Goal: Information Seeking & Learning: Learn about a topic

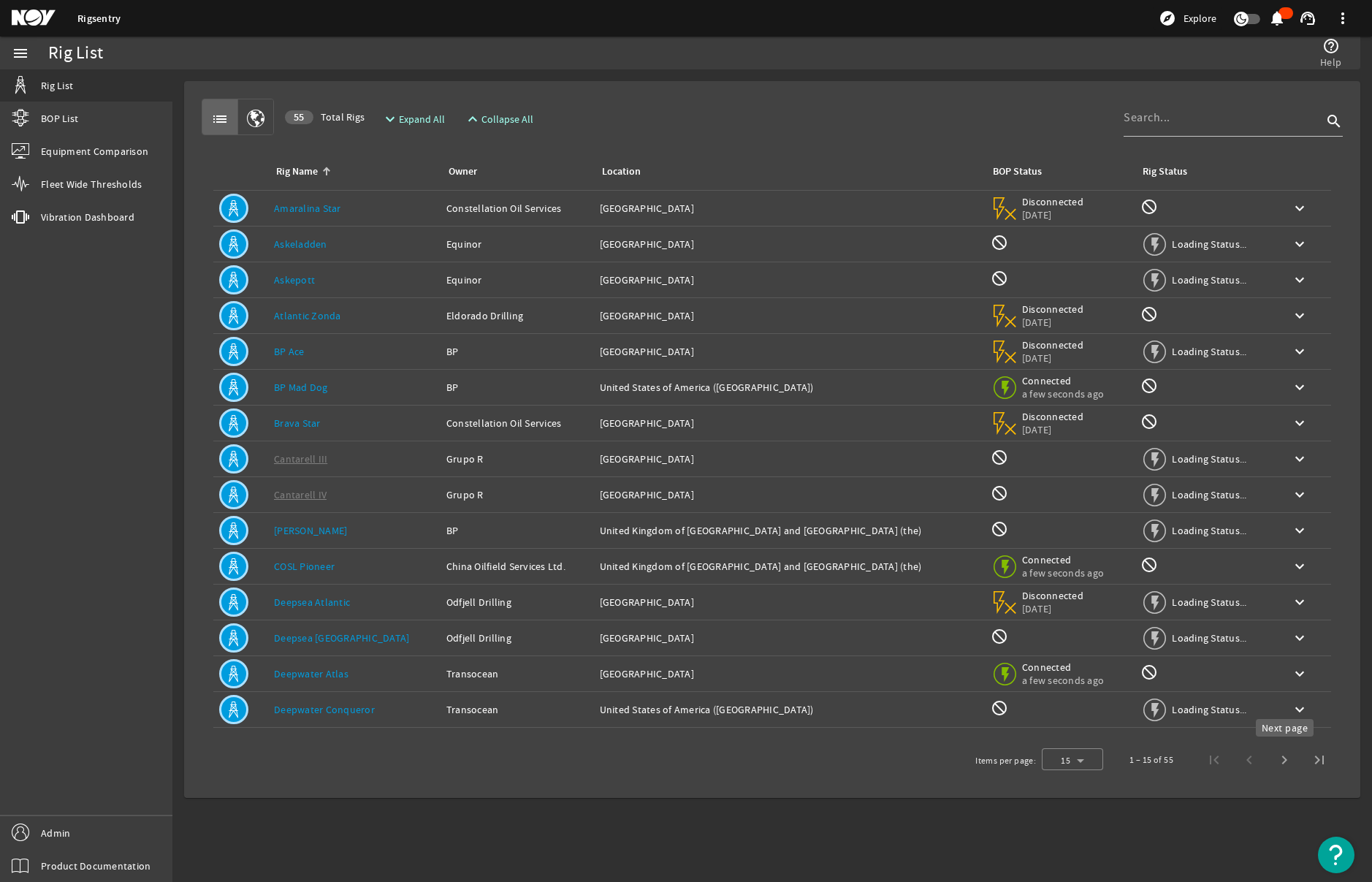
click at [1292, 763] on span "Next page" at bounding box center [1284, 760] width 35 height 35
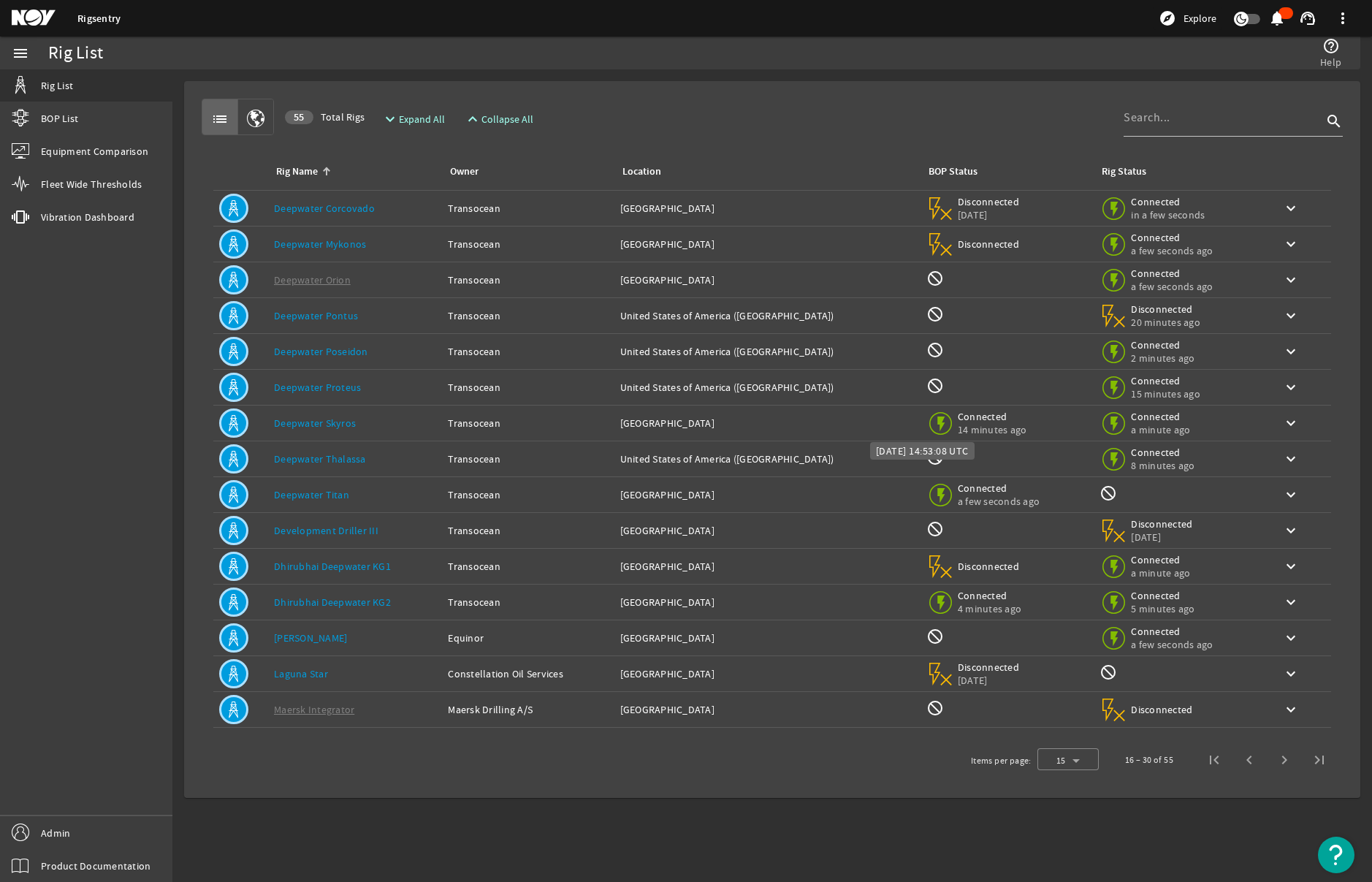
click at [973, 426] on span "14 minutes ago" at bounding box center [992, 429] width 69 height 13
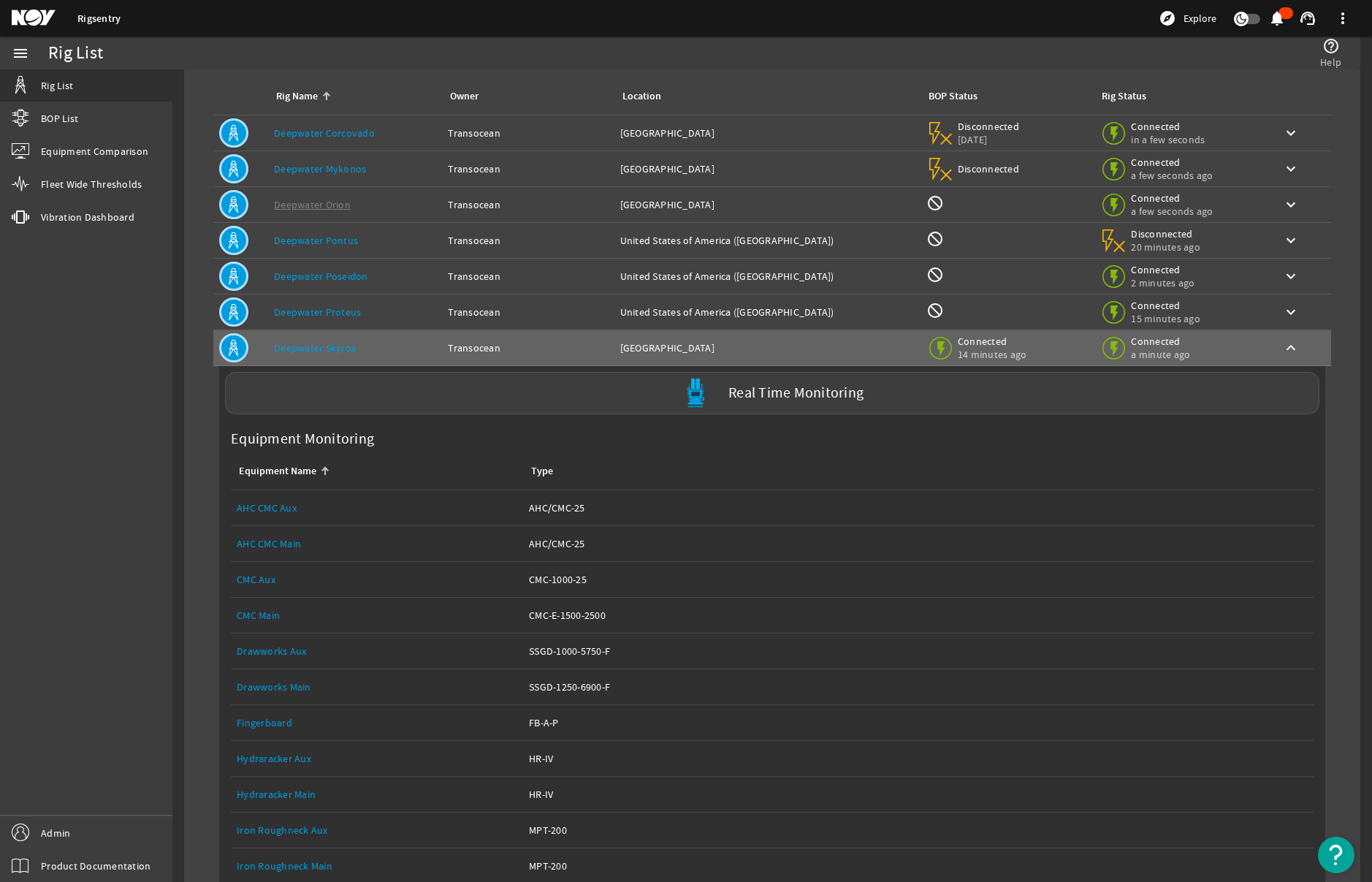
scroll to position [224, 0]
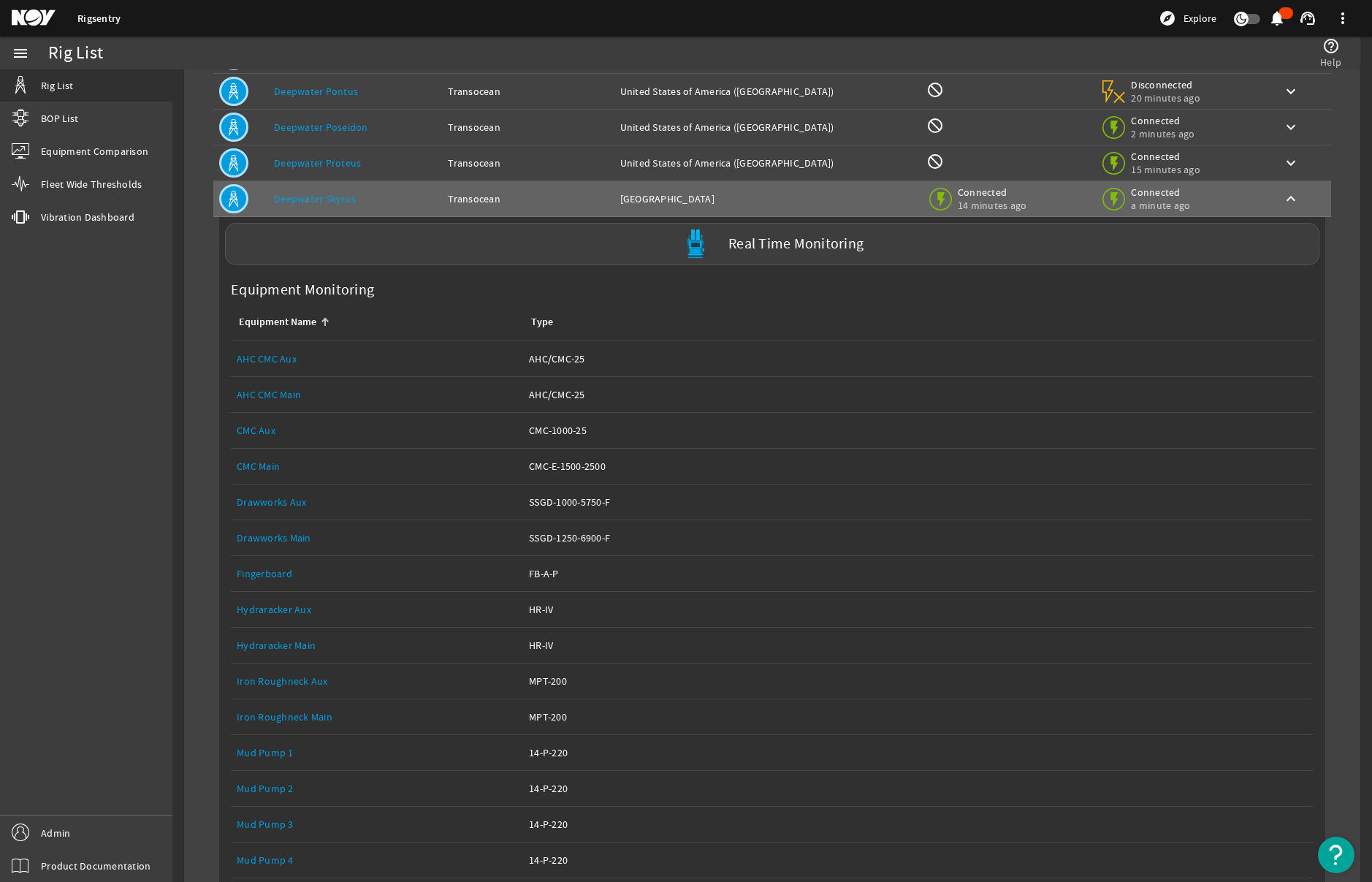
click at [290, 536] on link "Drawworks Main" at bounding box center [273, 538] width 75 height 13
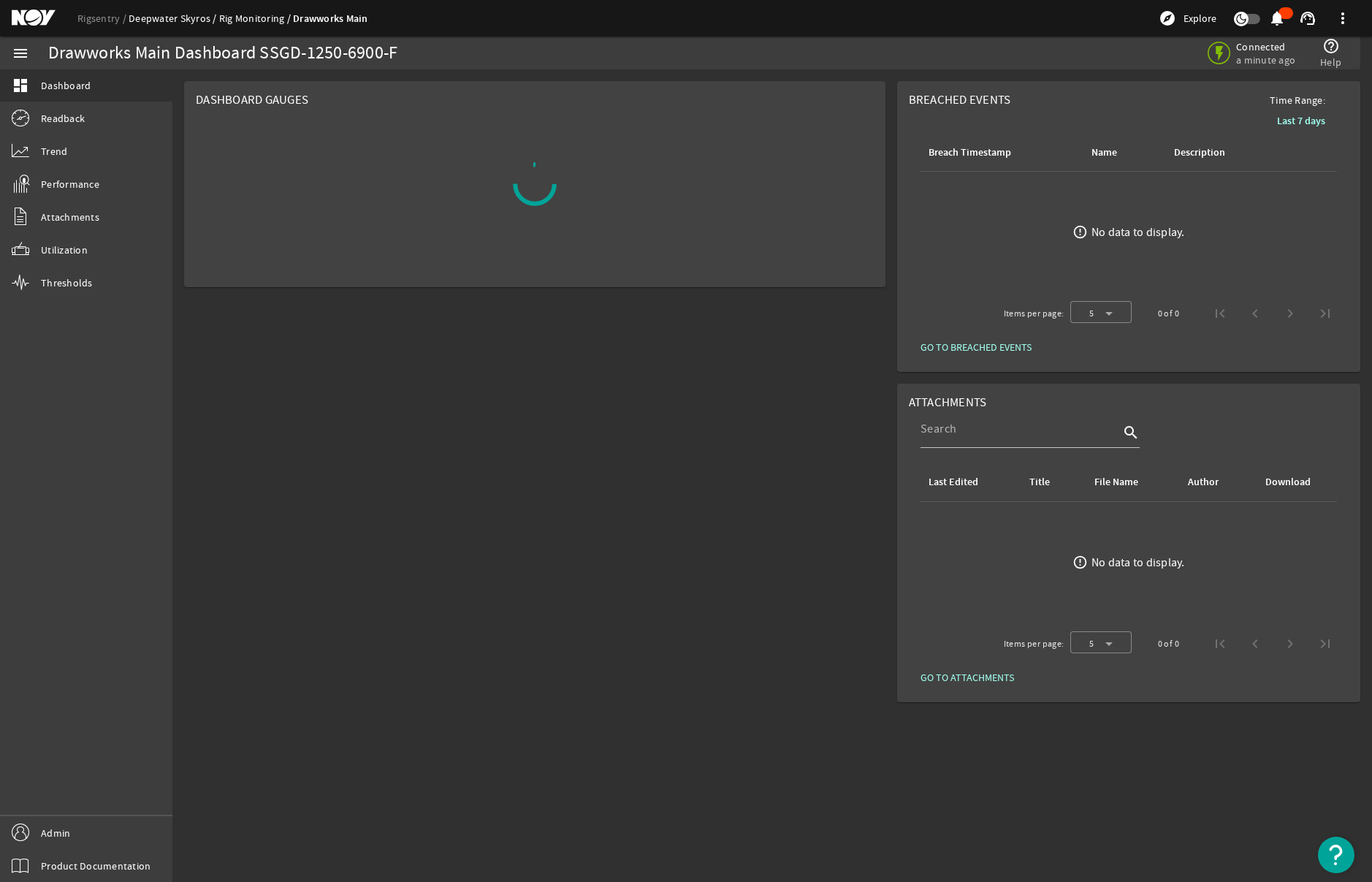
click at [181, 13] on link "Deepwater Skyros" at bounding box center [174, 18] width 90 height 13
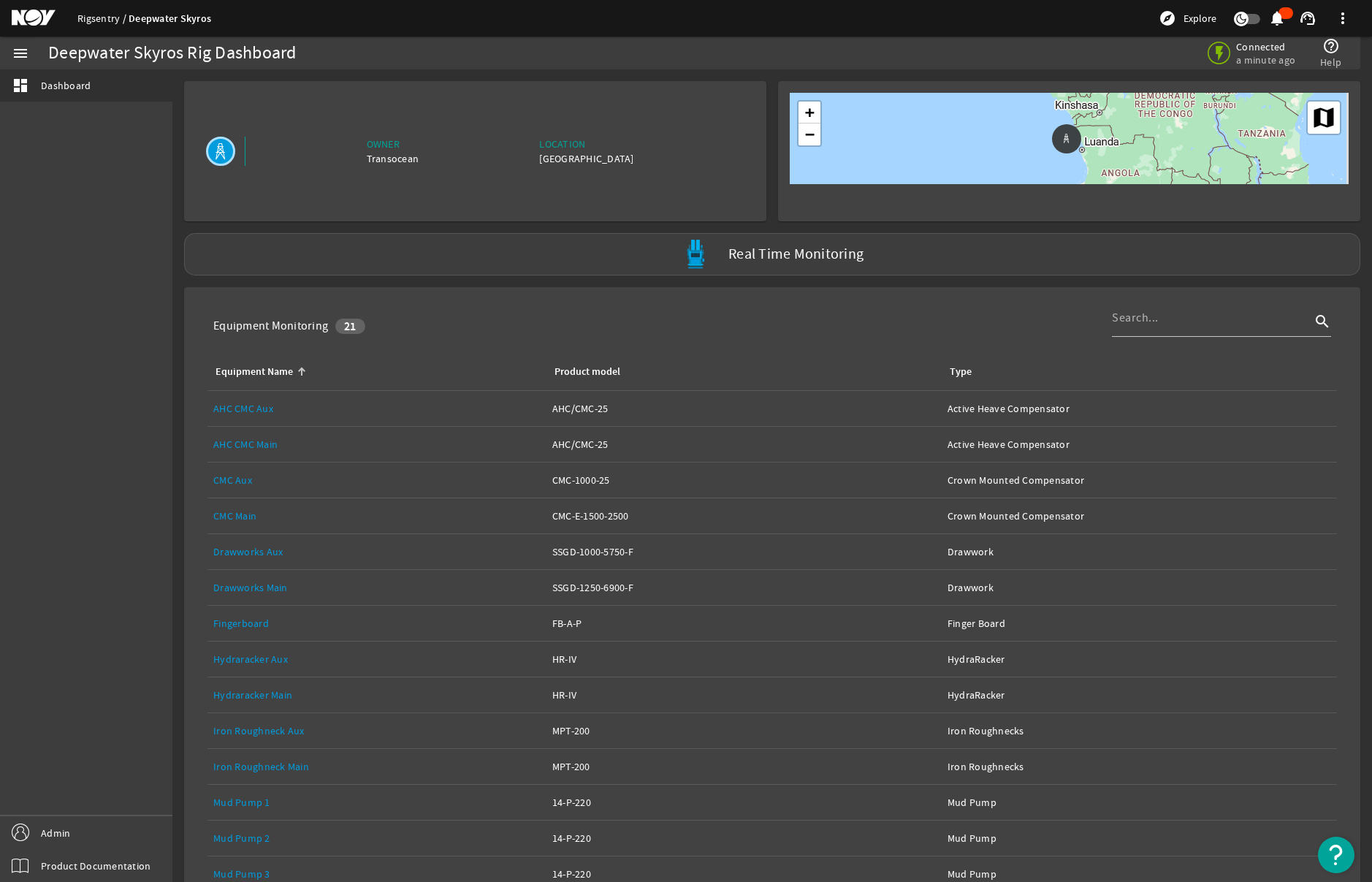
click at [105, 21] on link "Rigsentry" at bounding box center [103, 18] width 51 height 13
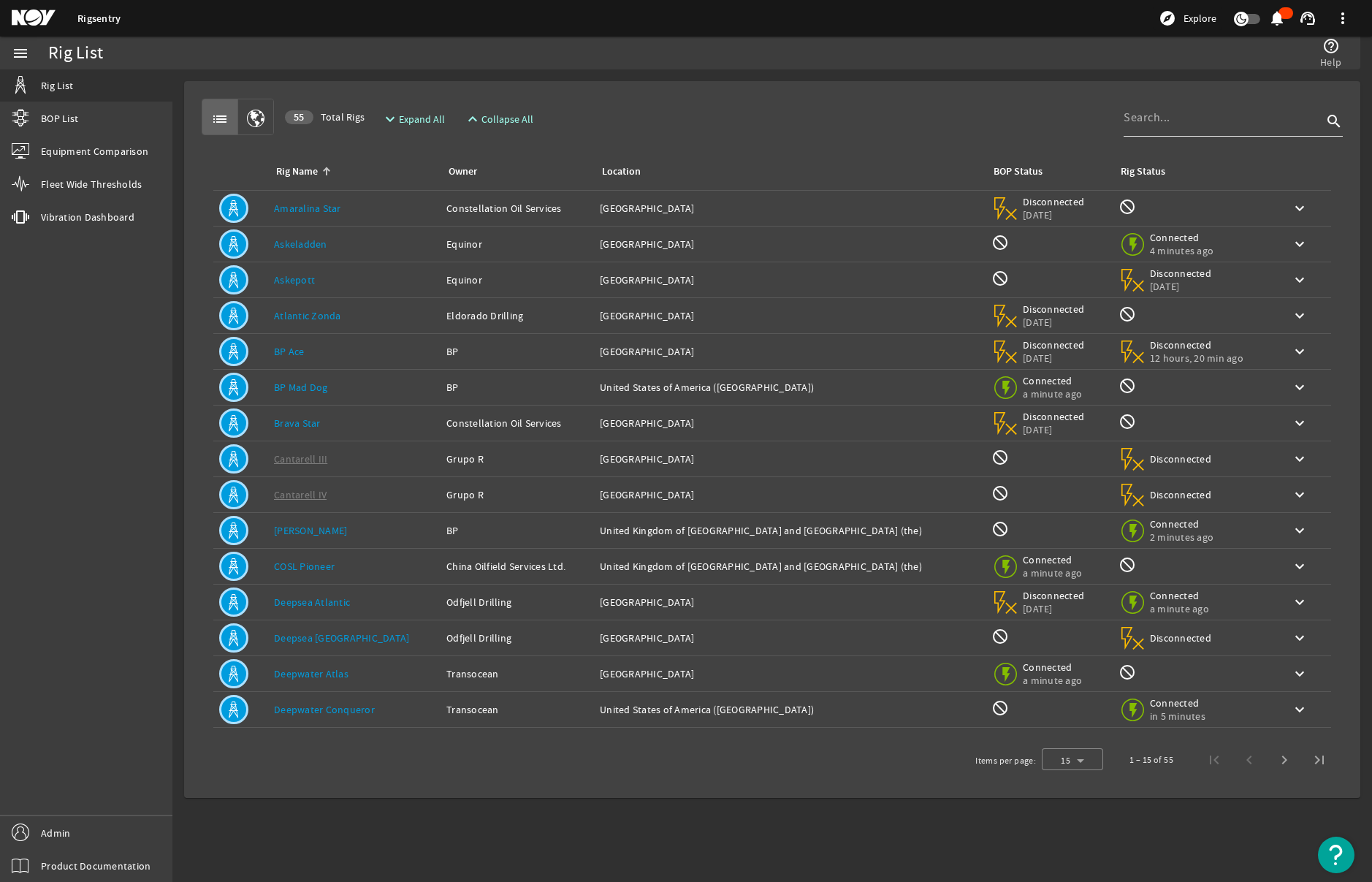
click at [1250, 123] on input at bounding box center [1223, 118] width 199 height 17
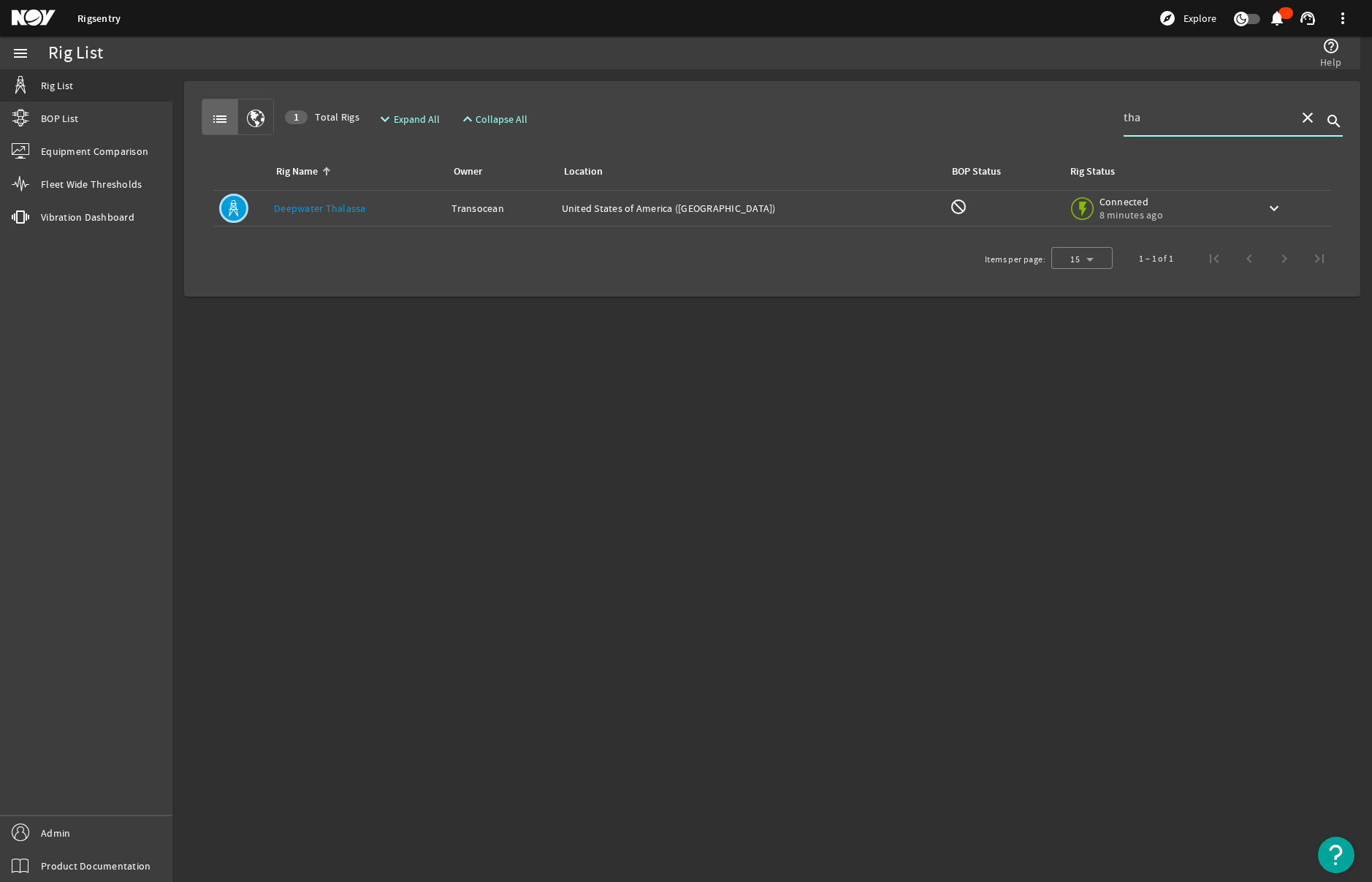
type input "tha"
click at [556, 216] on td "Owner: Transocean" at bounding box center [500, 209] width 109 height 36
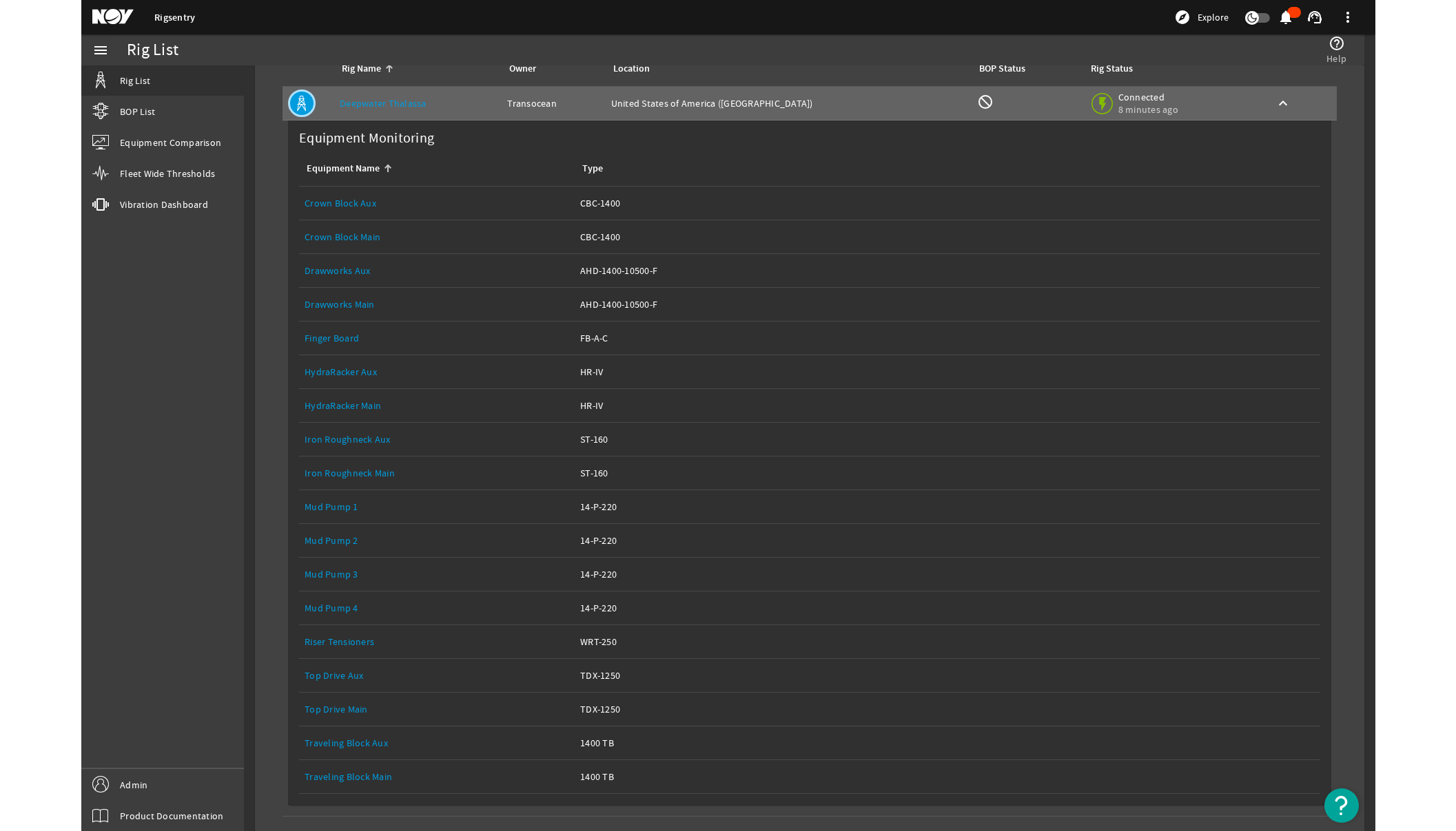
scroll to position [156, 0]
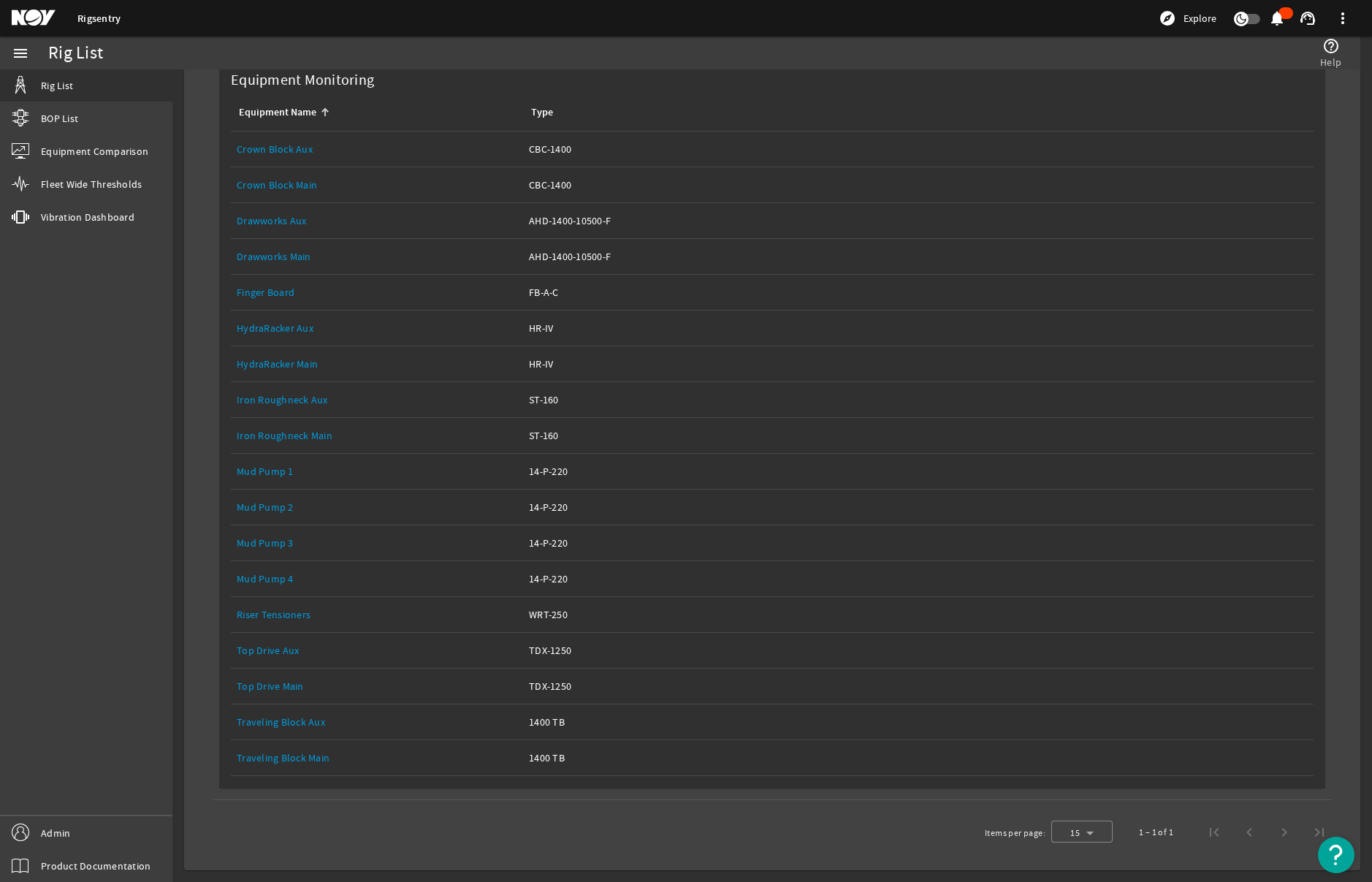
click at [268, 689] on link "Top Drive Main" at bounding box center [270, 686] width 68 height 13
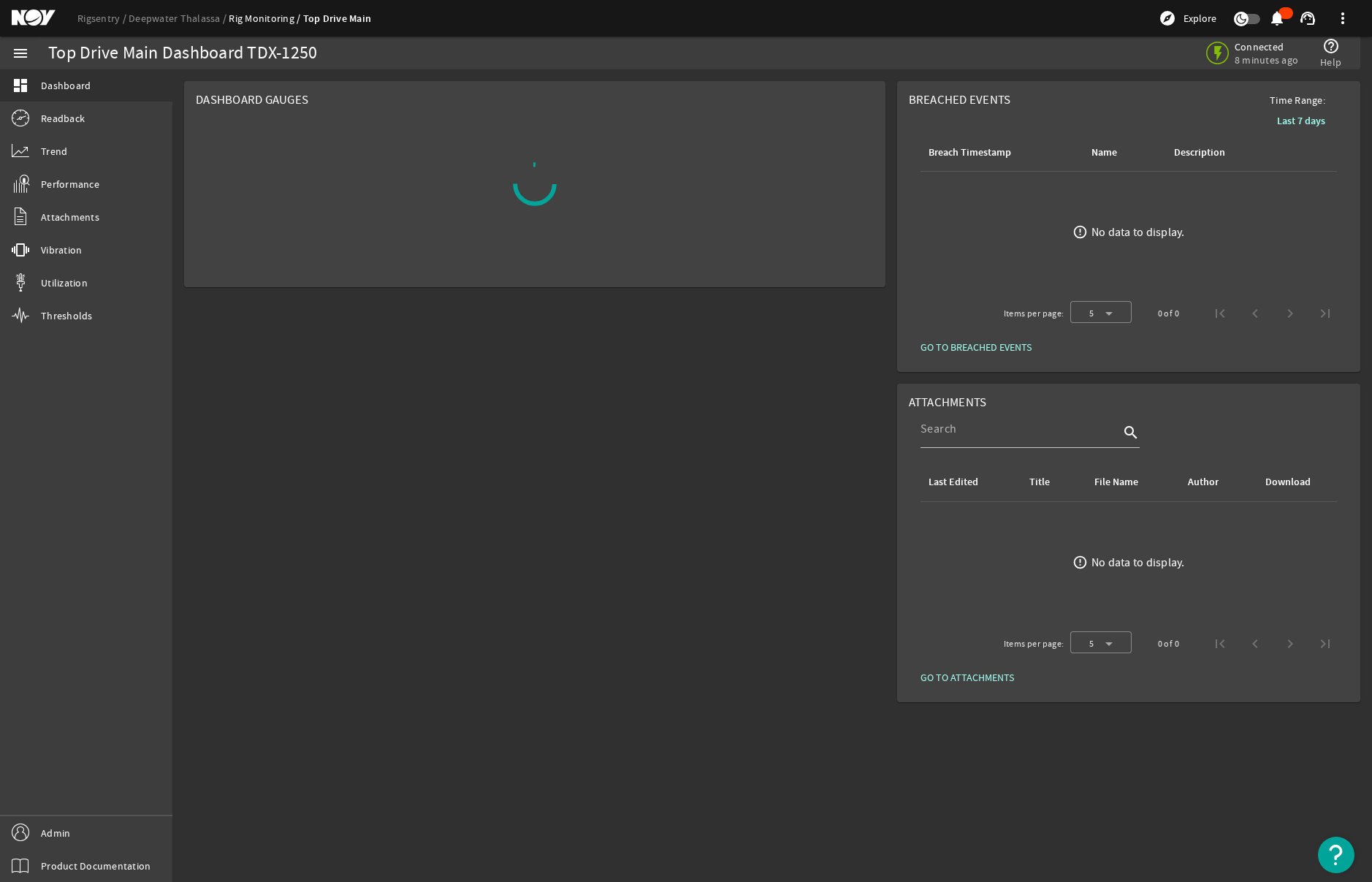
click at [555, 660] on div "Dashboard Gauges" at bounding box center [534, 391] width 713 height 633
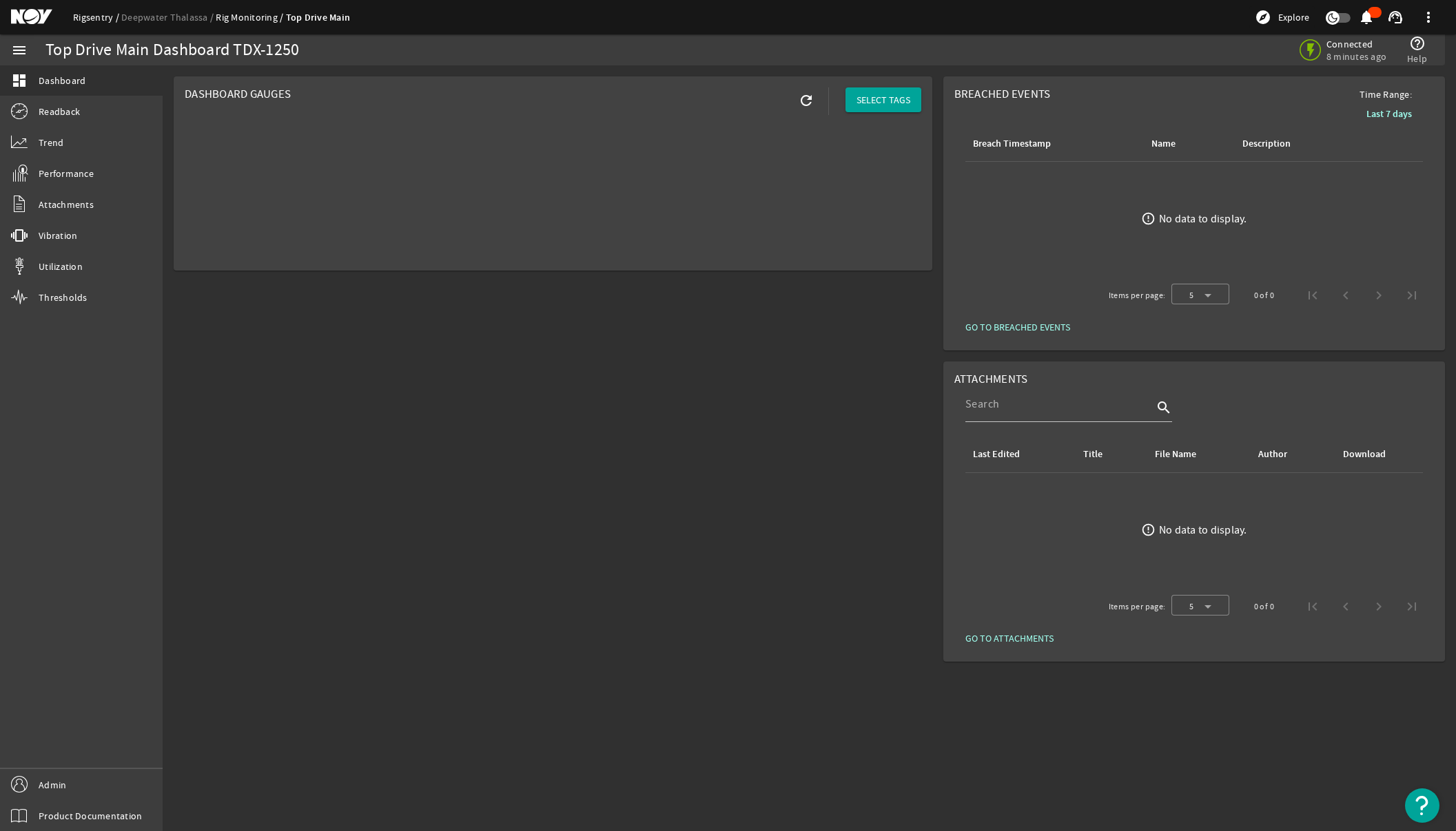
click at [89, 17] on link "Rigsentry" at bounding box center [97, 17] width 48 height 13
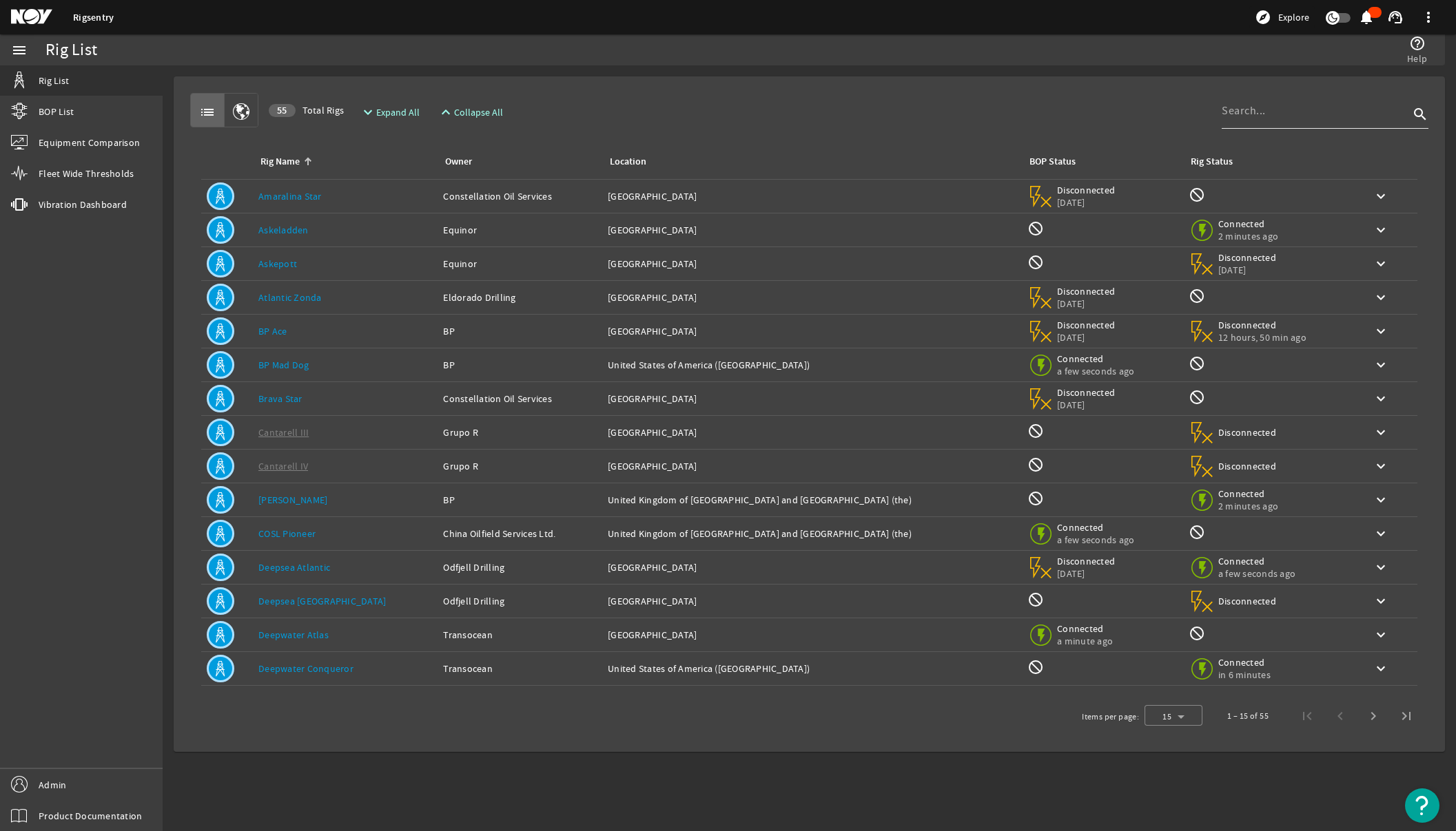
click at [1289, 119] on input at bounding box center [1314, 111] width 187 height 16
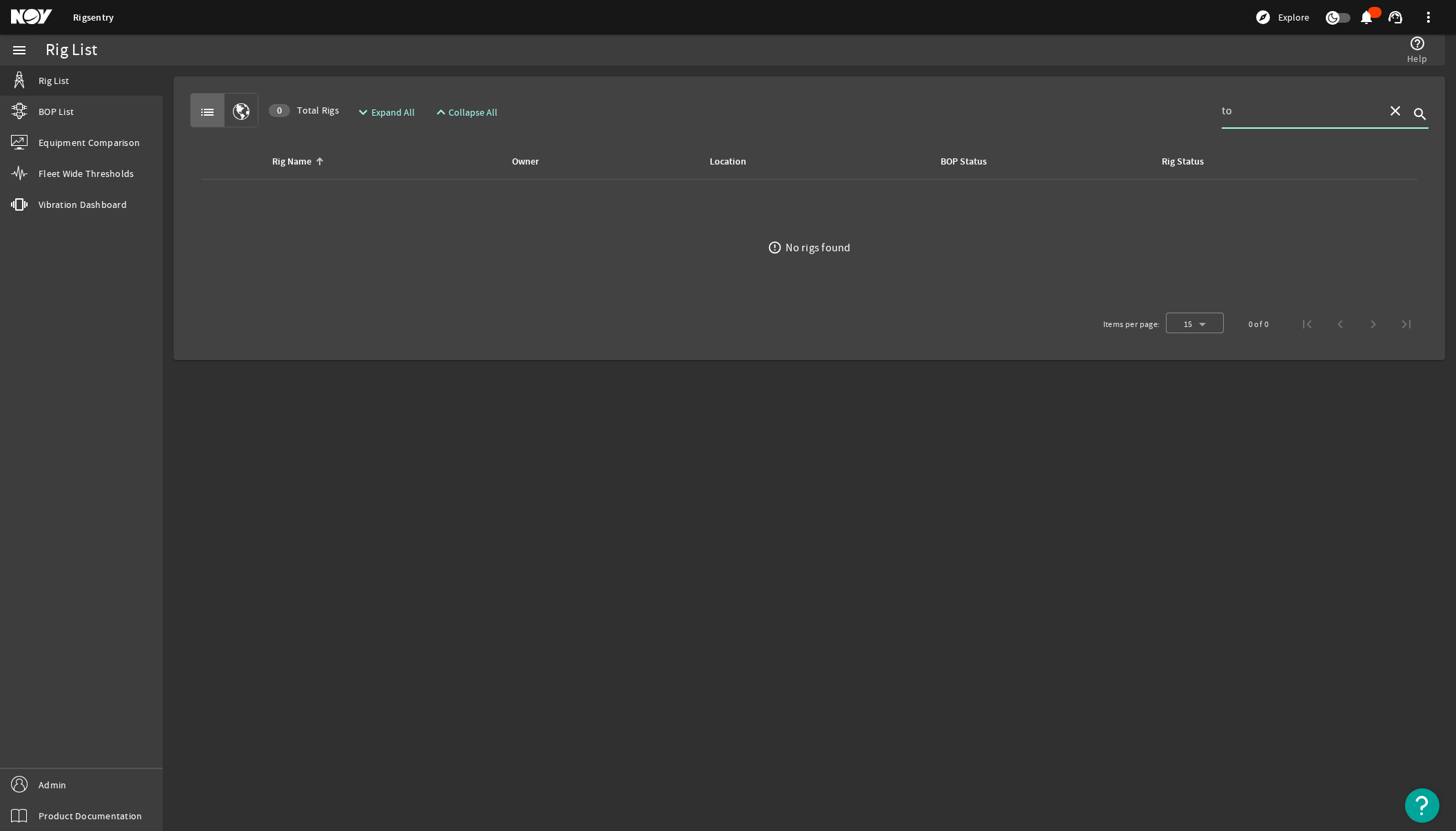
type input "t"
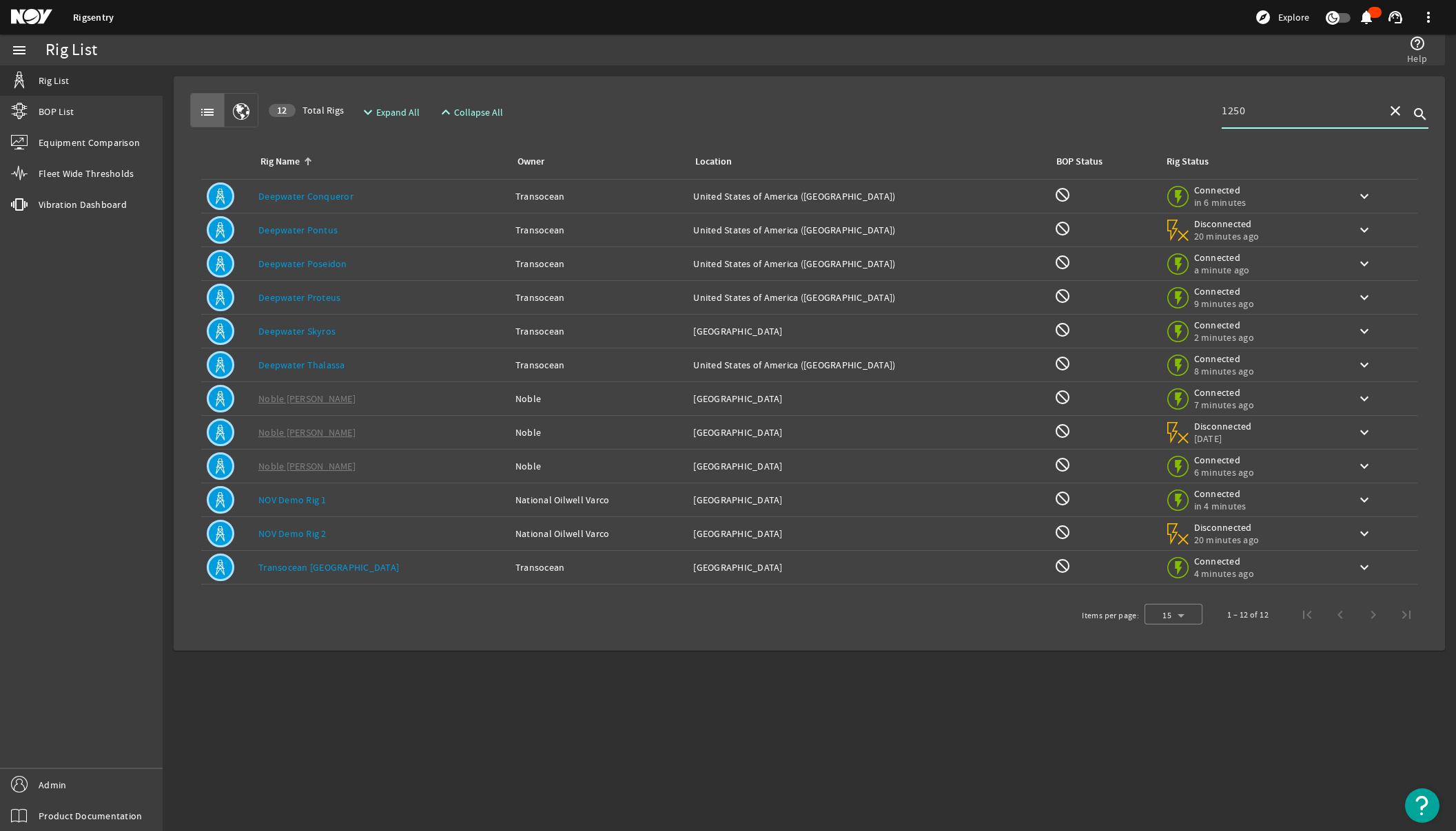
type input "1250"
click at [360, 208] on td "Rig Name: Deepwater Conqueror" at bounding box center [381, 197] width 257 height 34
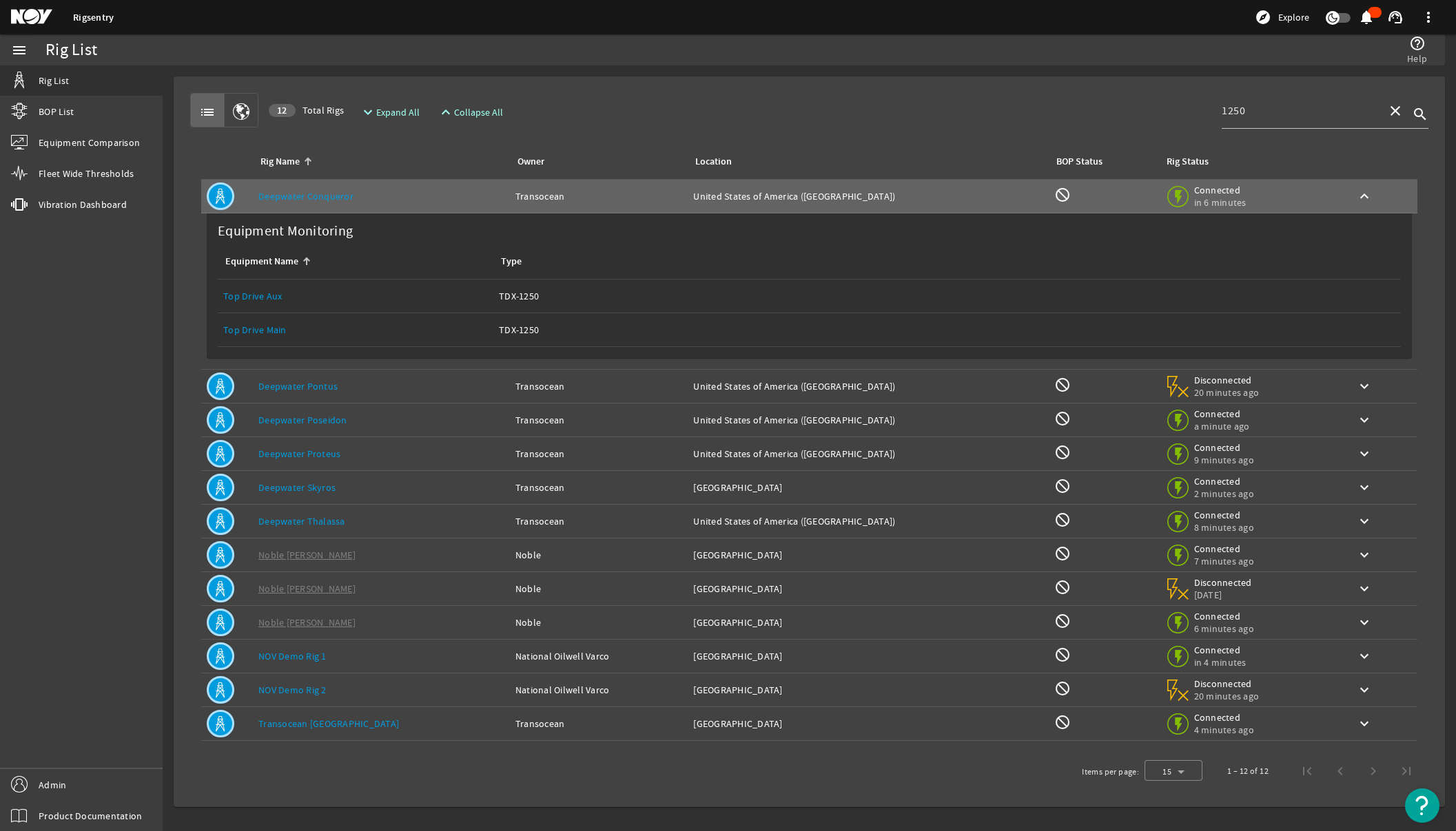
click at [259, 328] on link "Top Drive Main" at bounding box center [255, 330] width 64 height 13
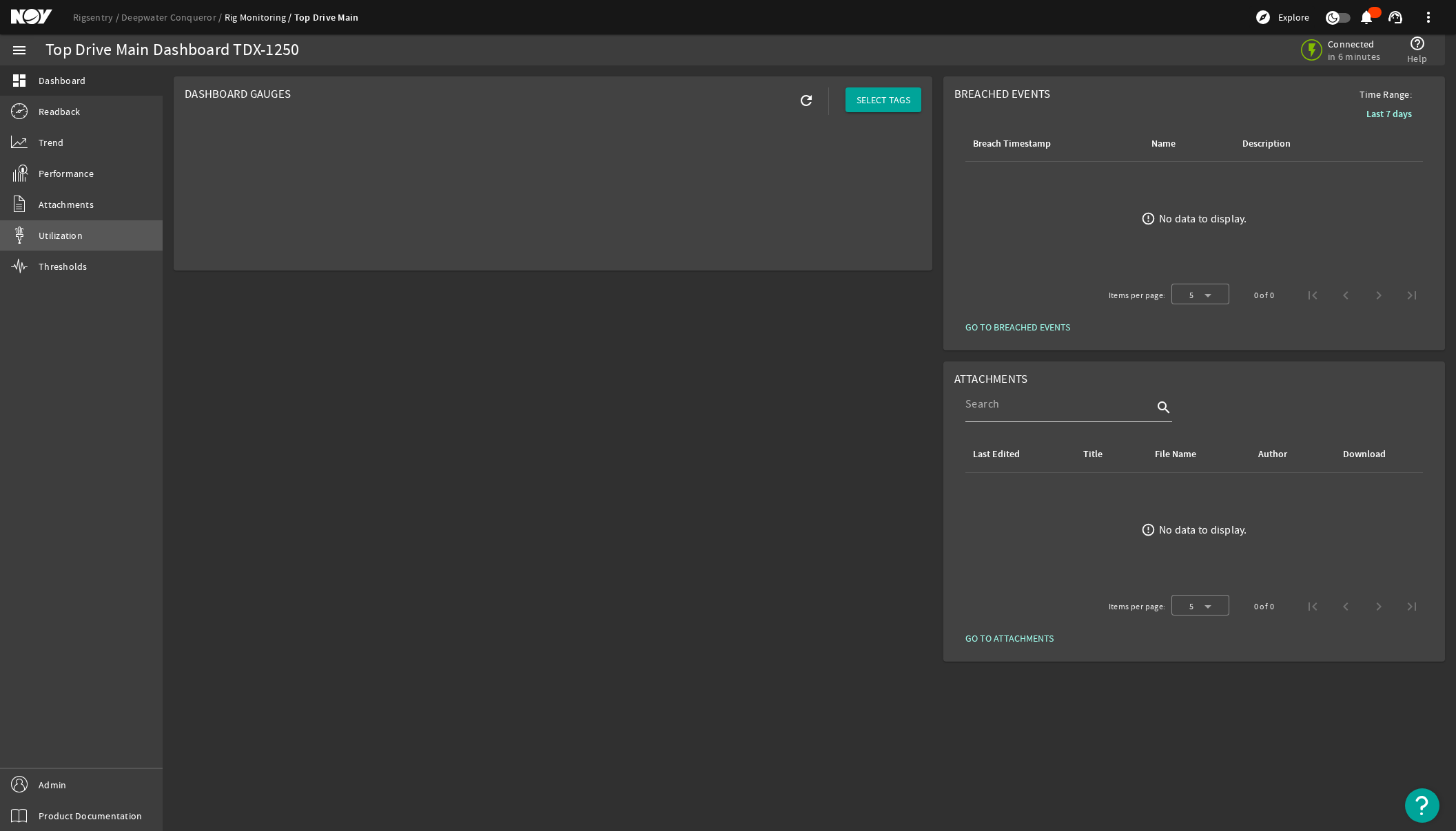
click at [53, 237] on span "Utilization" at bounding box center [61, 236] width 44 height 14
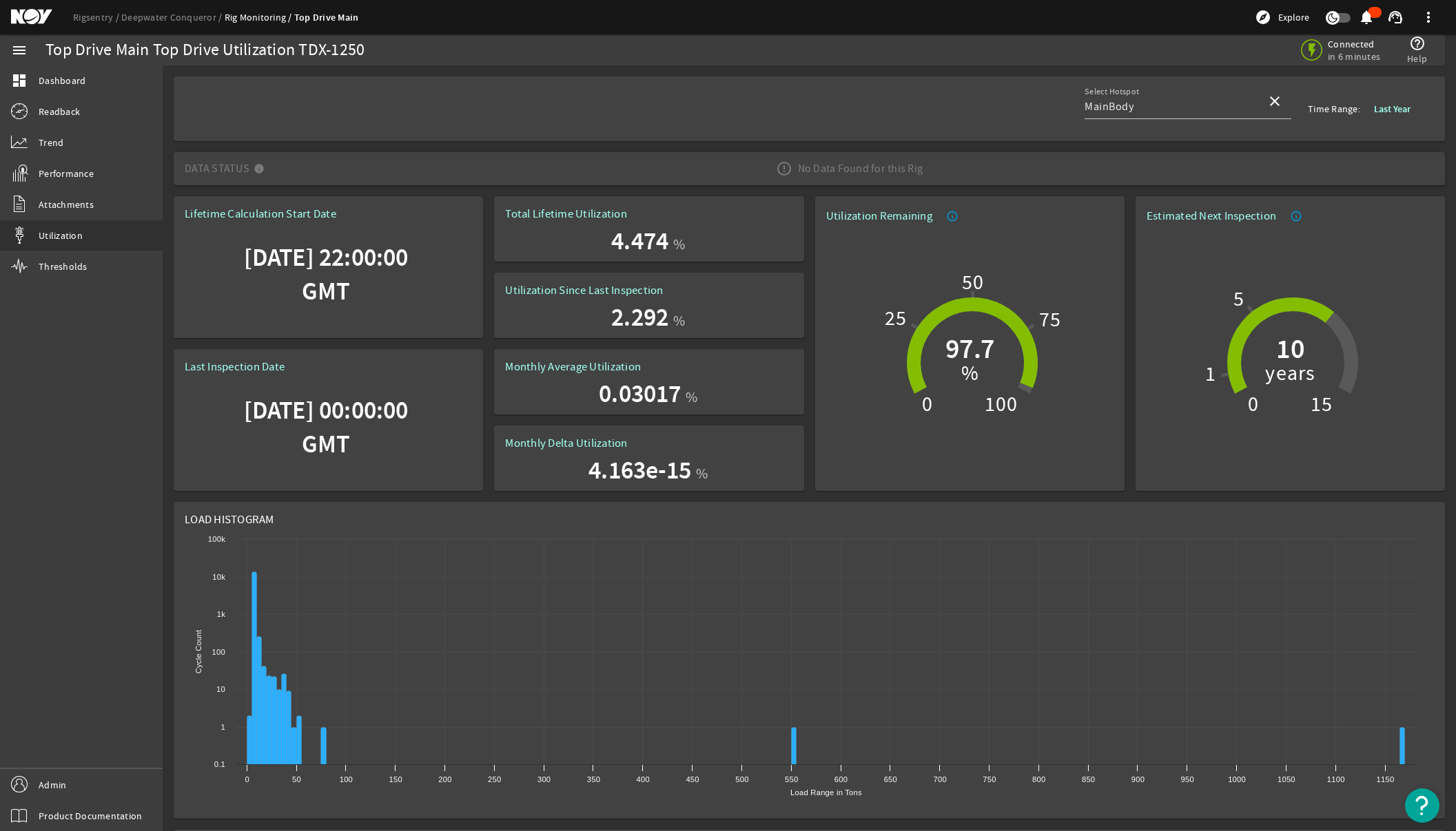
click at [872, 170] on div "No Data Found for this Rig" at bounding box center [849, 169] width 170 height 39
drag, startPoint x: 766, startPoint y: 165, endPoint x: 912, endPoint y: 170, distance: 146.1
click at [912, 170] on div "No Data Found for this Rig" at bounding box center [849, 169] width 170 height 39
click at [259, 179] on mat-icon at bounding box center [262, 171] width 16 height 16
click at [256, 170] on mat-icon at bounding box center [262, 171] width 16 height 16
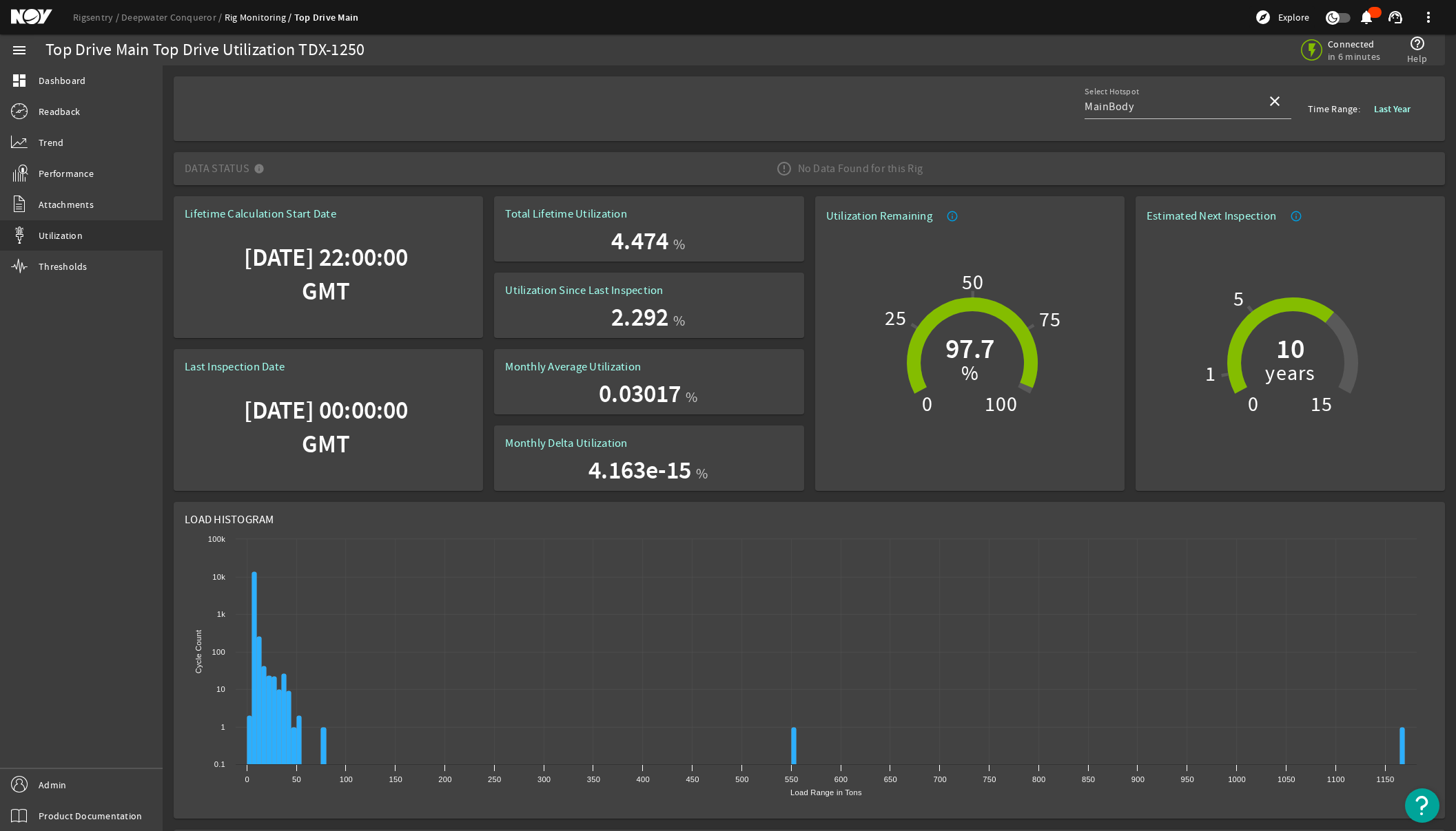
click at [900, 590] on rect at bounding box center [804, 670] width 1239 height 276
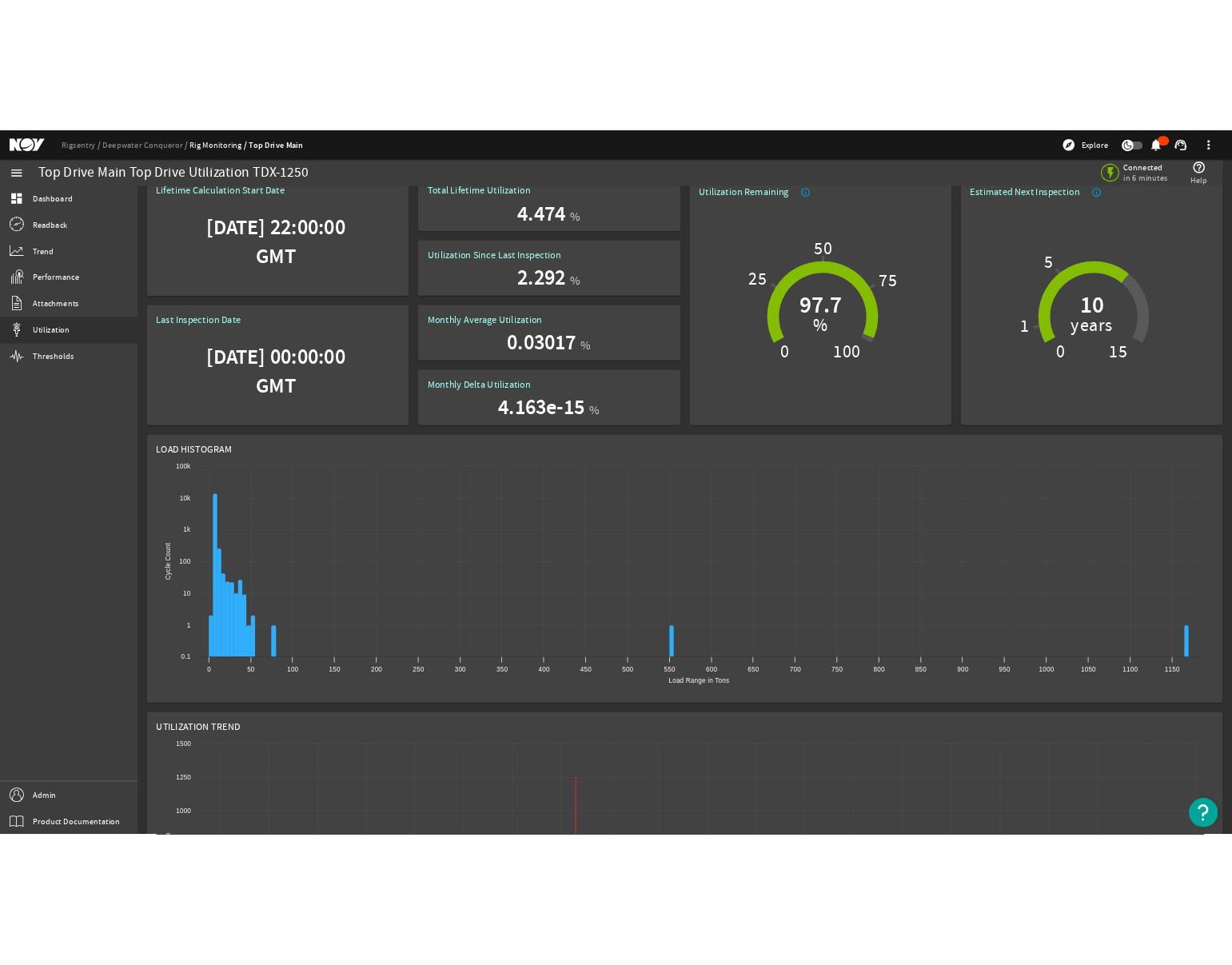
scroll to position [53, 0]
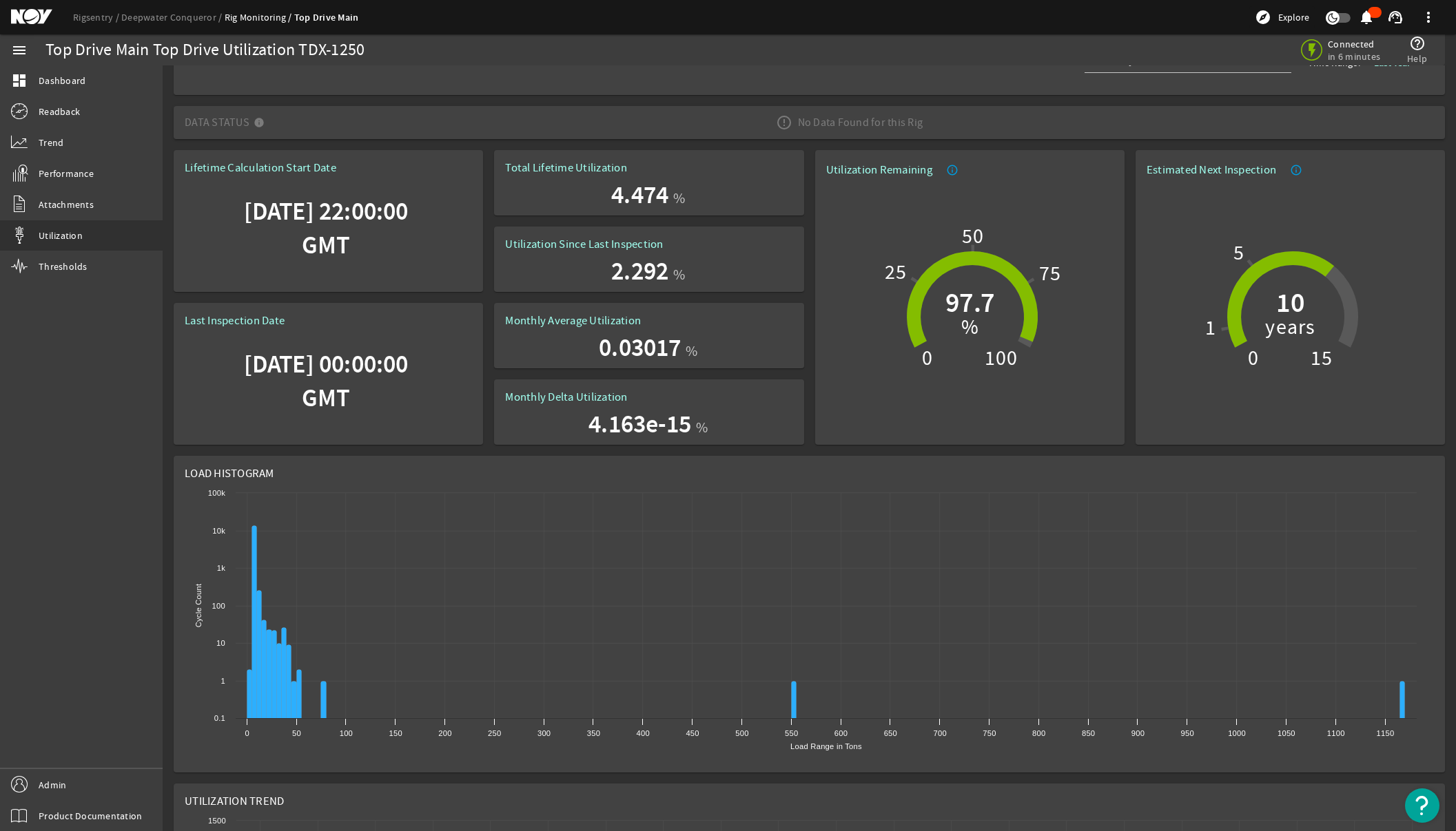
click at [58, 441] on div "menu dashboard Dashboard Readback Trend Performance Attachments Utilization Thr…" at bounding box center [81, 433] width 162 height 797
click at [464, 41] on div "Top Drive Main Top Drive Utilization TDX-1250" at bounding box center [435, 50] width 779 height 31
click at [154, 20] on link "Deepwater Conqueror" at bounding box center [173, 17] width 103 height 13
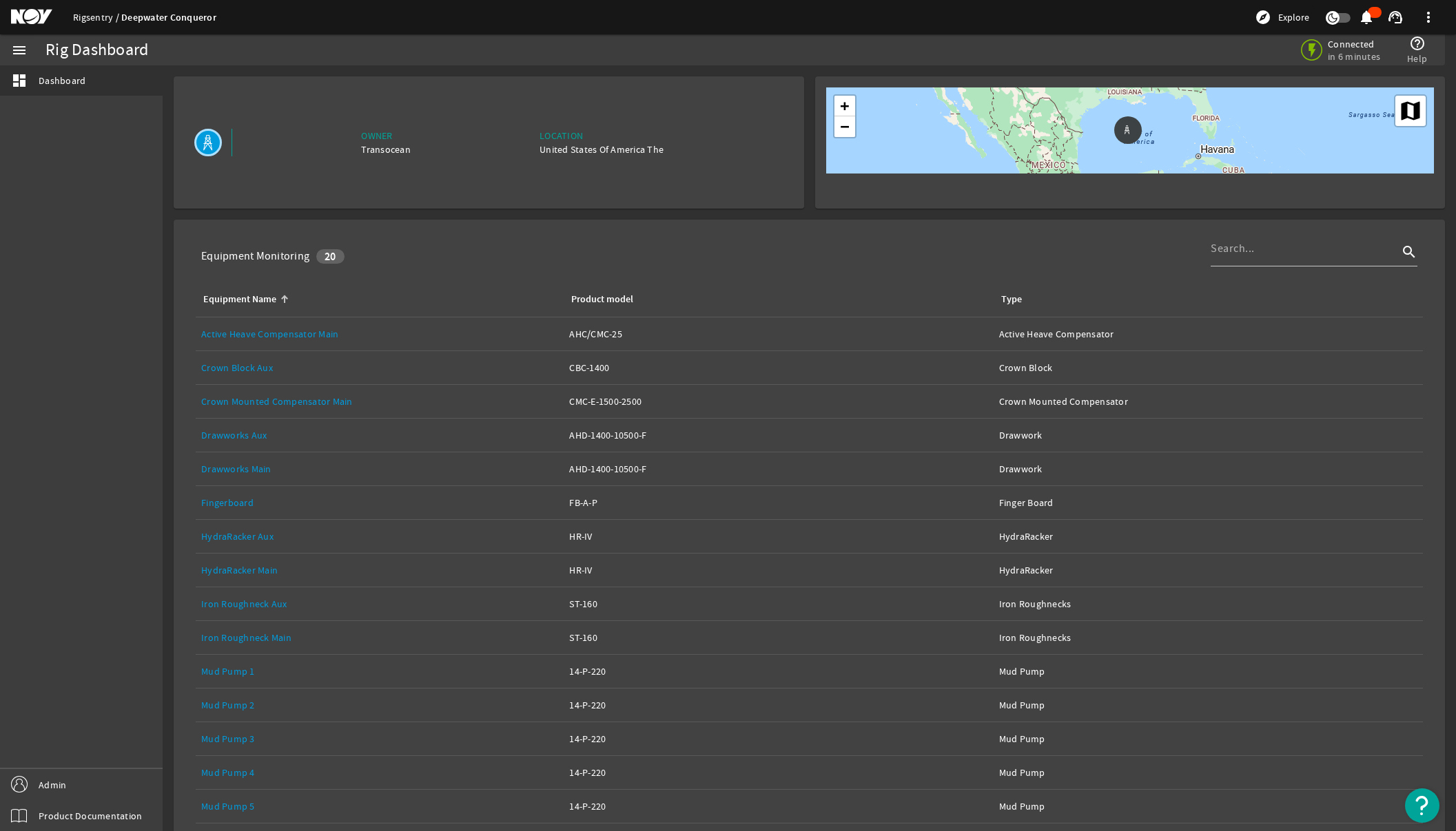
click at [100, 16] on link "Rigsentry" at bounding box center [97, 17] width 48 height 13
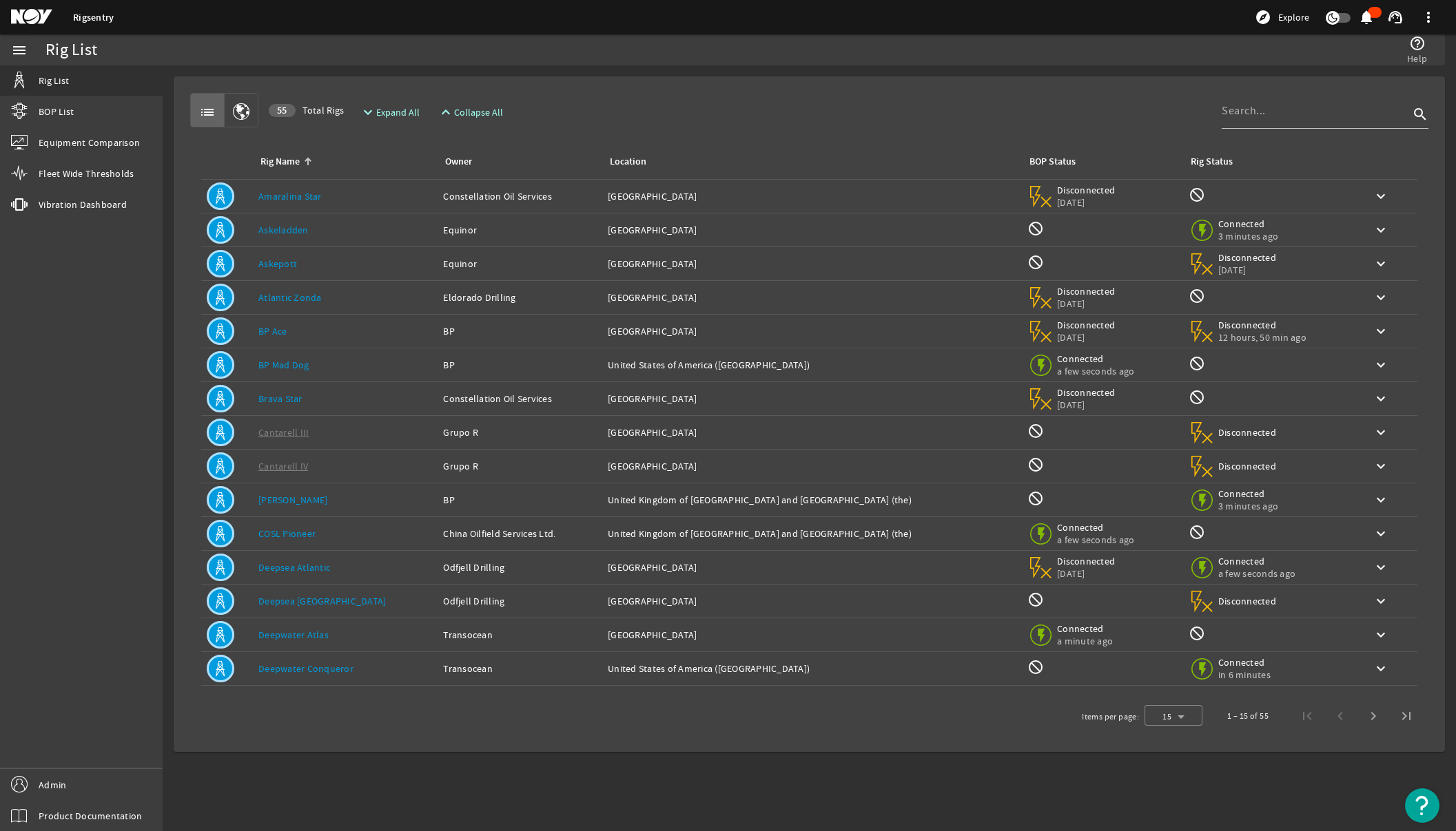
click at [36, 354] on div "menu Rig List BOP List Equipment Comparison Fleet Wide Thresholds vibration Vib…" at bounding box center [81, 433] width 162 height 797
click at [44, 193] on link "vibration Vibration Dashboard" at bounding box center [81, 204] width 162 height 30
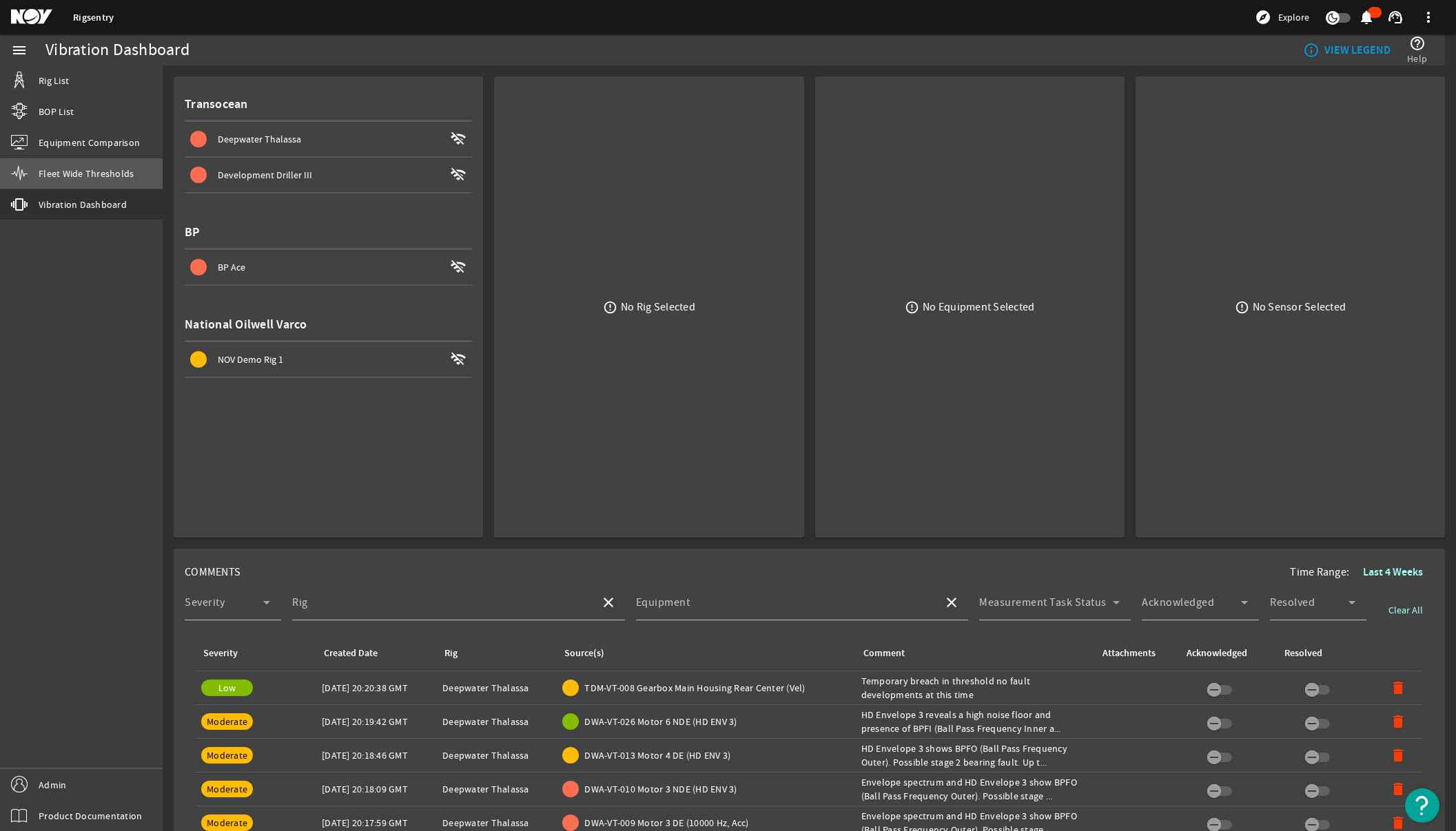
click at [46, 175] on span "Fleet Wide Thresholds" at bounding box center [86, 173] width 95 height 14
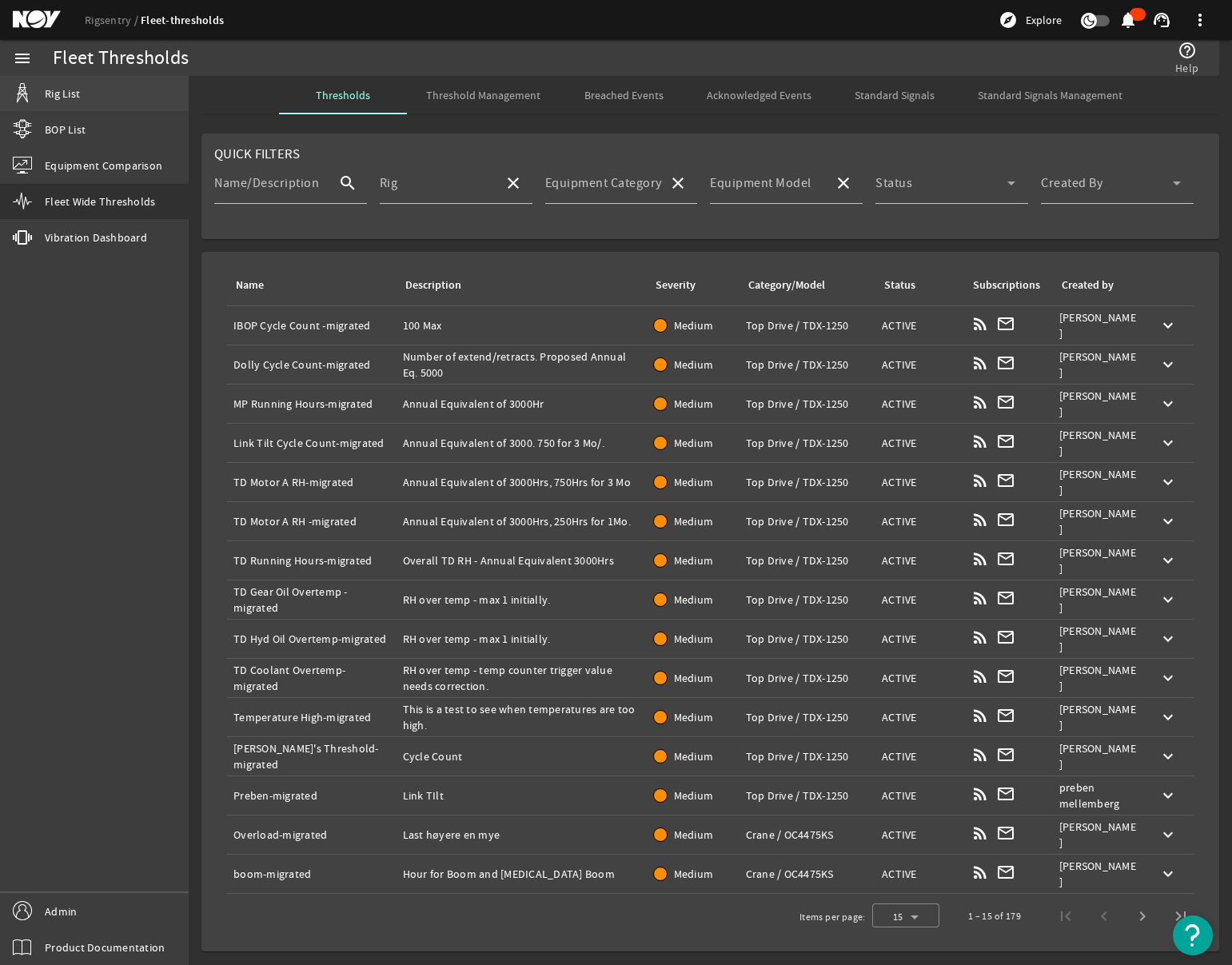
click at [68, 101] on link "Rig List" at bounding box center [94, 93] width 188 height 35
